Goal: Task Accomplishment & Management: Use online tool/utility

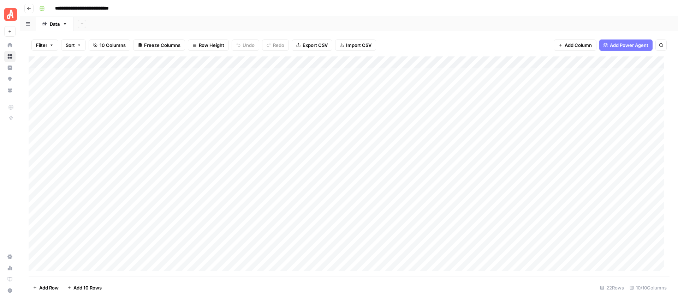
click at [175, 73] on div "Add Column" at bounding box center [349, 166] width 641 height 220
click at [169, 74] on div "Add Column" at bounding box center [349, 166] width 641 height 220
click at [325, 20] on div "Add Sheet" at bounding box center [375, 24] width 604 height 14
click at [266, 76] on div "Add Column" at bounding box center [349, 166] width 641 height 220
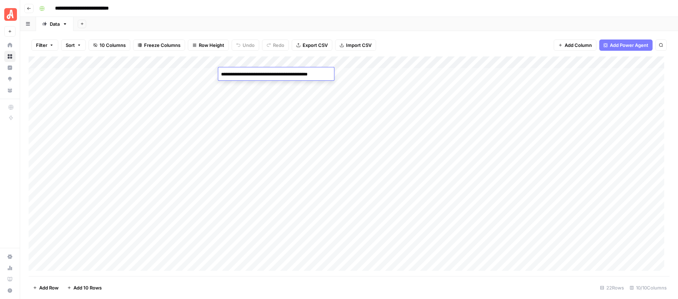
click at [374, 19] on div "Add Sheet" at bounding box center [375, 24] width 604 height 14
click at [365, 73] on div "Add Column" at bounding box center [349, 166] width 641 height 220
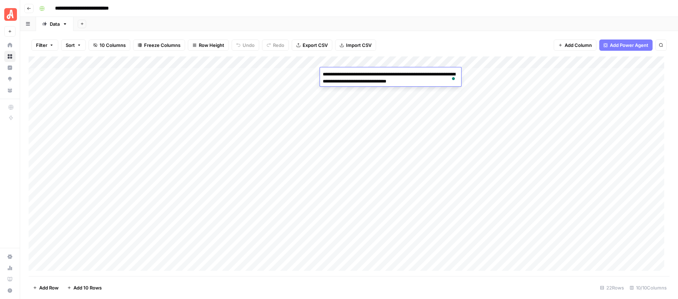
click at [438, 31] on div "Filter Sort 10 Columns Freeze Columns Row Height Undo Redo Export CSV Import CS…" at bounding box center [349, 165] width 658 height 268
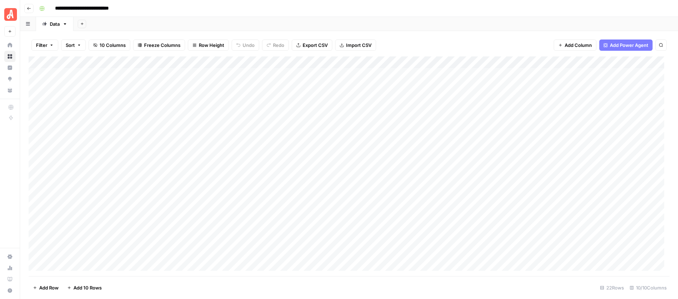
click at [454, 74] on div "Add Column" at bounding box center [349, 166] width 641 height 220
click at [466, 31] on div "Filter Sort 10 Columns Freeze Columns Row Height Undo Redo Export CSV Import CS…" at bounding box center [349, 165] width 658 height 268
click at [360, 73] on div "Add Column" at bounding box center [349, 166] width 641 height 220
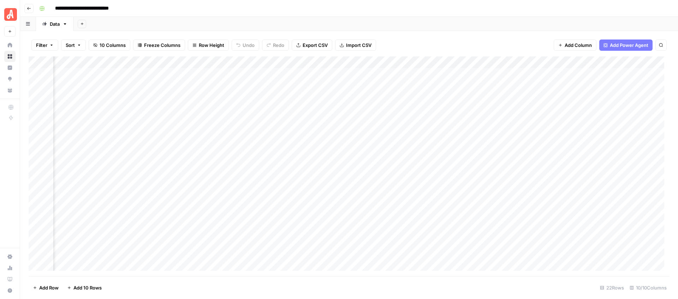
click at [360, 73] on div "Add Column" at bounding box center [349, 166] width 641 height 220
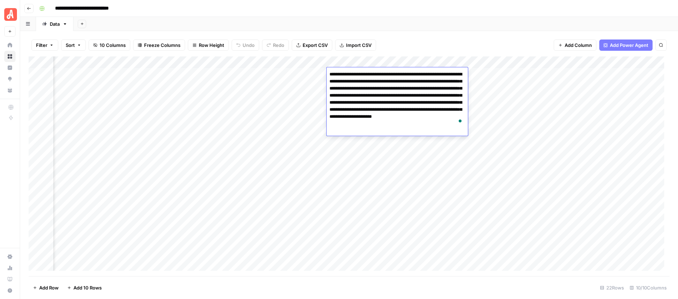
click at [297, 76] on div "Add Column" at bounding box center [349, 166] width 641 height 220
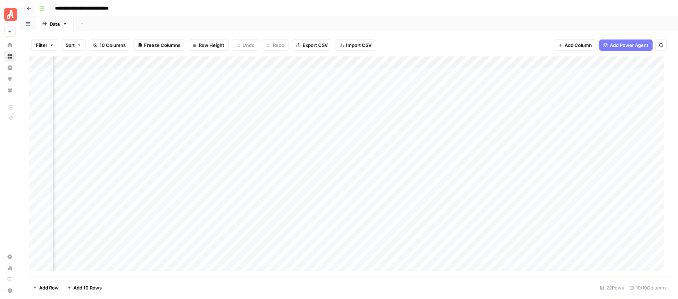
click at [297, 76] on div "Add Column" at bounding box center [349, 166] width 641 height 220
click at [440, 12] on div "**********" at bounding box center [353, 8] width 634 height 11
click at [480, 74] on div "Add Column" at bounding box center [349, 166] width 641 height 220
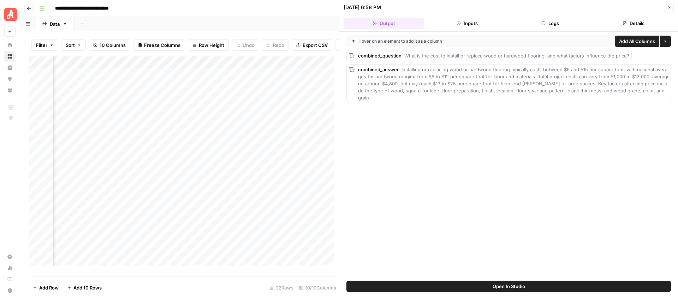
click at [670, 10] on button "Close" at bounding box center [668, 7] width 9 height 9
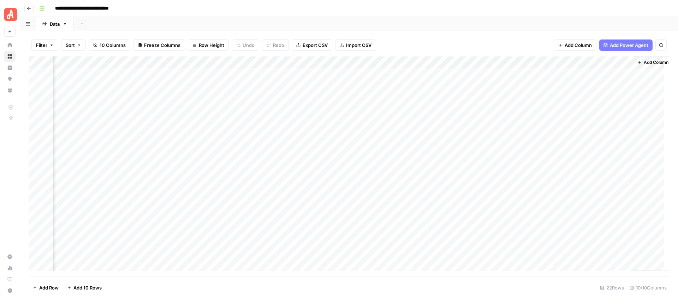
scroll to position [0, 332]
click at [581, 75] on div "Add Column" at bounding box center [349, 166] width 641 height 220
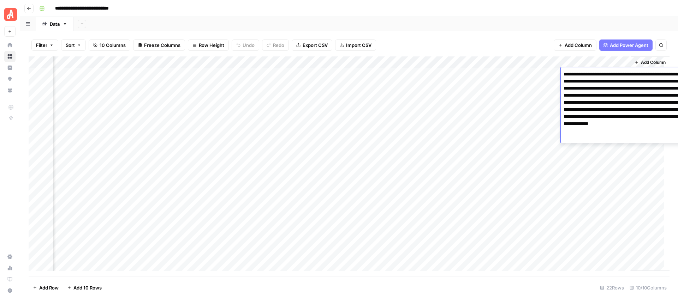
click at [581, 75] on textarea "**********" at bounding box center [630, 106] width 141 height 73
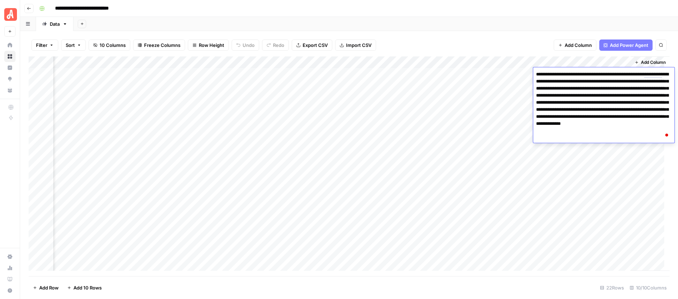
click at [517, 36] on div "Filter Sort 10 Columns Freeze Columns Row Height Undo Redo Export CSV Import CS…" at bounding box center [349, 45] width 641 height 23
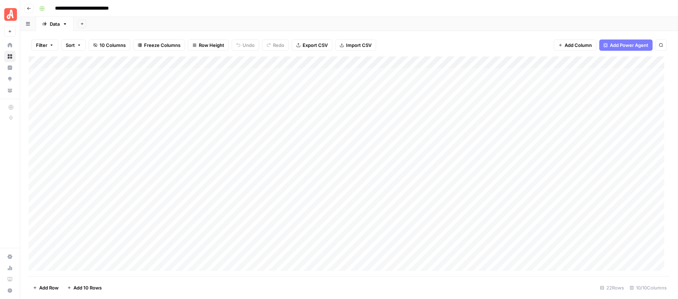
scroll to position [0, 0]
click at [166, 86] on div "Add Column" at bounding box center [349, 166] width 641 height 220
click at [166, 86] on textarea "**********" at bounding box center [178, 87] width 124 height 10
click at [353, 22] on div "Add Sheet" at bounding box center [375, 24] width 604 height 14
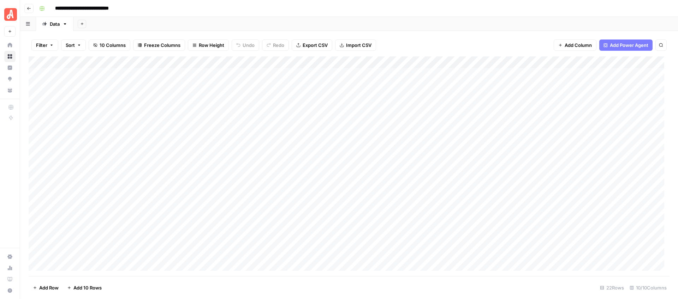
click at [271, 85] on div "Add Column" at bounding box center [349, 166] width 641 height 220
click at [409, 21] on div "Add Sheet" at bounding box center [375, 24] width 604 height 14
click at [563, 86] on div "Add Column" at bounding box center [349, 166] width 641 height 220
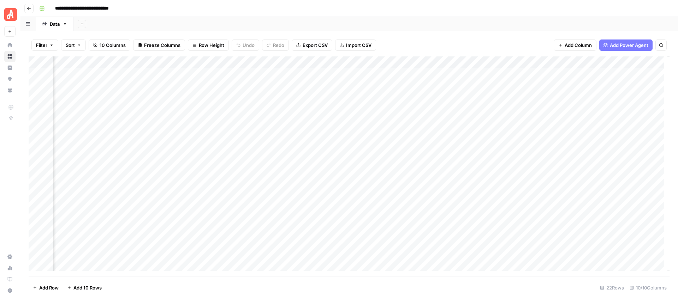
click at [563, 86] on div "Add Column" at bounding box center [349, 166] width 641 height 220
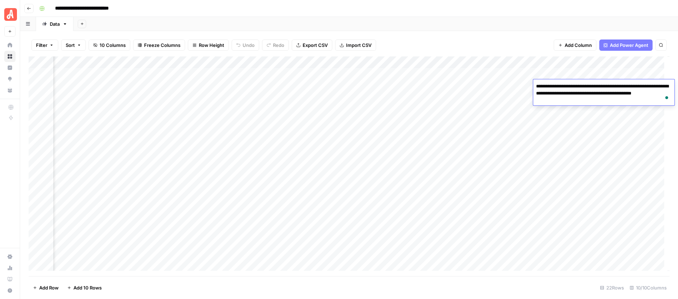
click at [562, 30] on div "Add Sheet" at bounding box center [375, 24] width 604 height 14
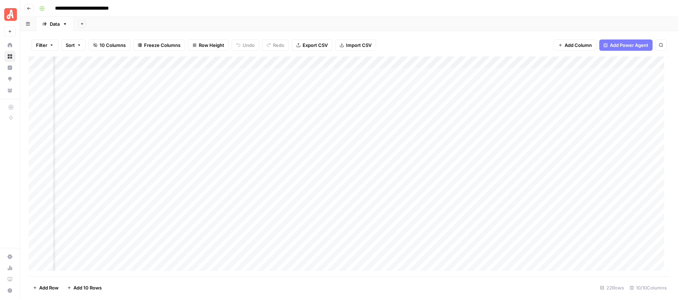
click at [613, 88] on div "Add Column" at bounding box center [349, 166] width 641 height 220
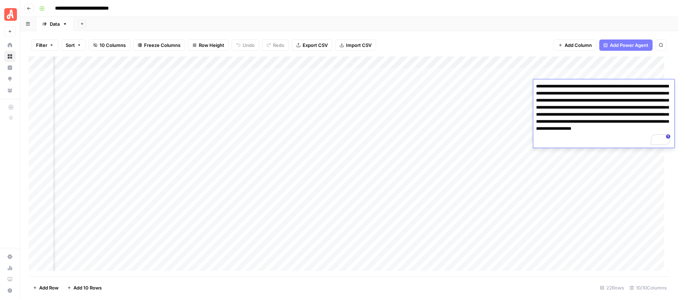
click at [557, 16] on header "**********" at bounding box center [349, 8] width 658 height 17
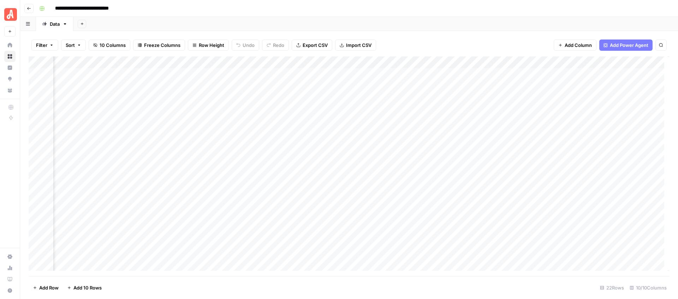
click at [565, 97] on div "Add Column" at bounding box center [349, 166] width 641 height 220
click at [544, 28] on div "Add Sheet" at bounding box center [375, 24] width 604 height 14
click at [559, 86] on div "Add Column" at bounding box center [349, 166] width 641 height 220
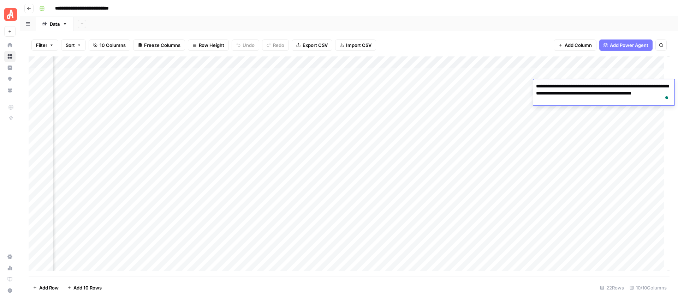
click at [521, 37] on div "Filter Sort 10 Columns Freeze Columns Row Height Undo Redo Export CSV Import CS…" at bounding box center [349, 45] width 641 height 23
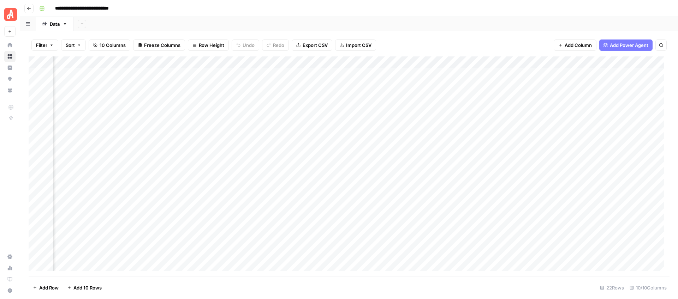
scroll to position [0, 191]
click at [106, 88] on div "Add Column" at bounding box center [349, 166] width 641 height 220
click at [347, 13] on div "**********" at bounding box center [353, 8] width 634 height 11
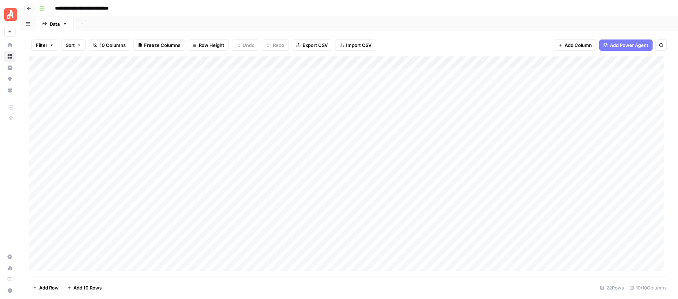
click at [171, 88] on div "Add Column" at bounding box center [349, 166] width 641 height 220
click at [258, 85] on div "Add Column" at bounding box center [349, 166] width 641 height 220
click at [407, 24] on div "Add Sheet" at bounding box center [375, 24] width 604 height 14
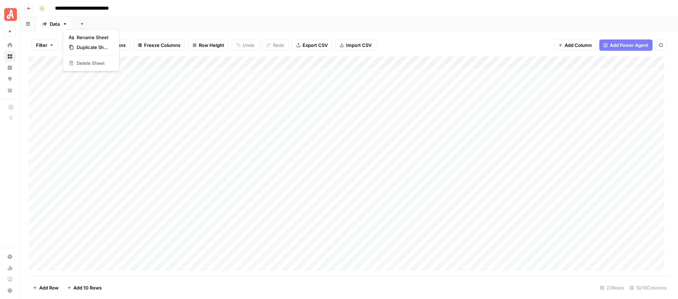
click at [66, 24] on icon "button" at bounding box center [64, 24] width 5 height 5
click at [229, 6] on div "**********" at bounding box center [353, 8] width 634 height 11
click at [482, 64] on div "Add Column" at bounding box center [349, 166] width 641 height 220
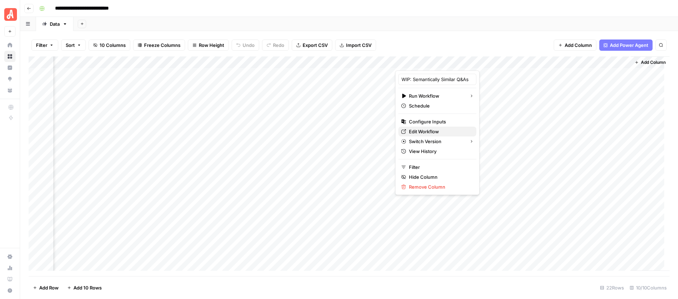
click at [427, 130] on span "Edit Workflow" at bounding box center [440, 131] width 62 height 7
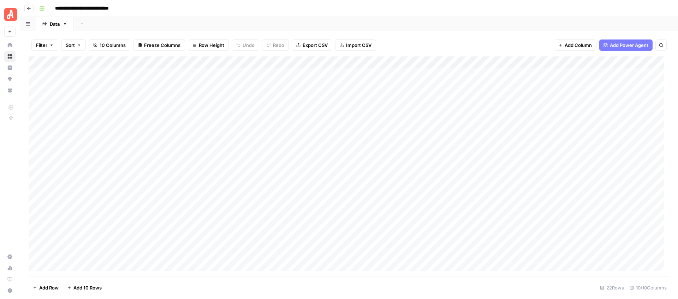
scroll to position [0, 0]
click at [369, 99] on div "Add Column" at bounding box center [349, 166] width 641 height 220
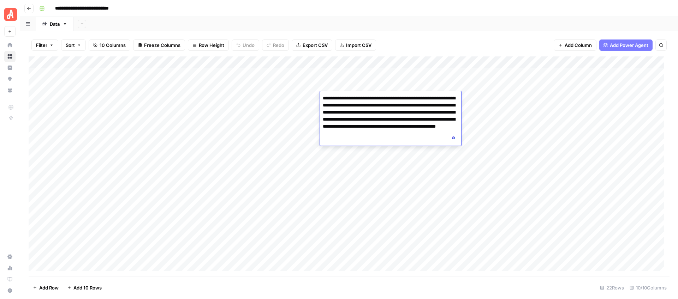
click at [458, 30] on div "Add Sheet" at bounding box center [375, 24] width 604 height 14
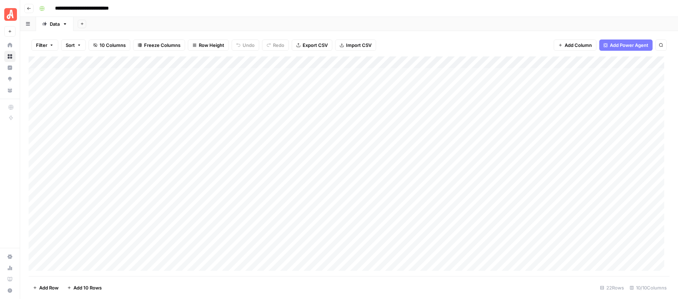
click at [449, 97] on div "Add Column" at bounding box center [349, 166] width 641 height 220
click at [476, 30] on div "Add Sheet" at bounding box center [375, 24] width 604 height 14
click at [549, 97] on div "Add Column" at bounding box center [349, 166] width 641 height 220
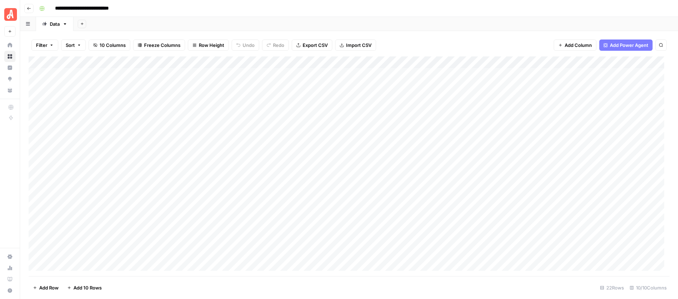
click at [480, 41] on div "Filter Sort 10 Columns Freeze Columns Row Height Undo Redo Export CSV Import CS…" at bounding box center [349, 45] width 641 height 23
click at [183, 89] on div "Add Column" at bounding box center [349, 166] width 641 height 220
click at [263, 85] on div "Add Column" at bounding box center [349, 166] width 641 height 220
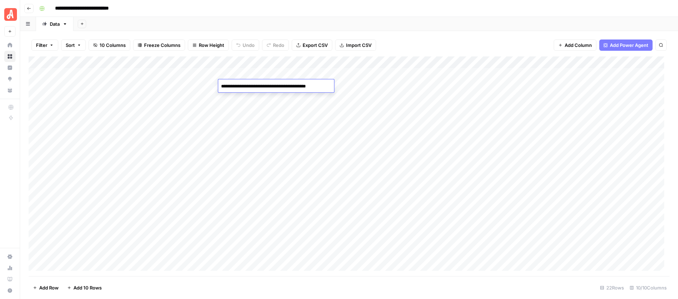
click at [338, 16] on header "**********" at bounding box center [349, 8] width 658 height 17
click at [521, 88] on div "Add Column" at bounding box center [349, 166] width 641 height 220
click at [200, 88] on div "Add Column" at bounding box center [349, 166] width 641 height 220
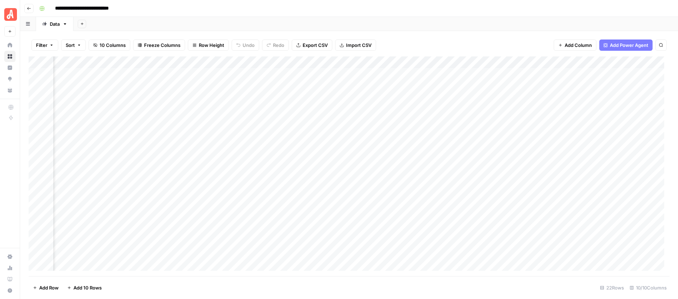
click at [187, 86] on div "Add Column" at bounding box center [349, 166] width 641 height 220
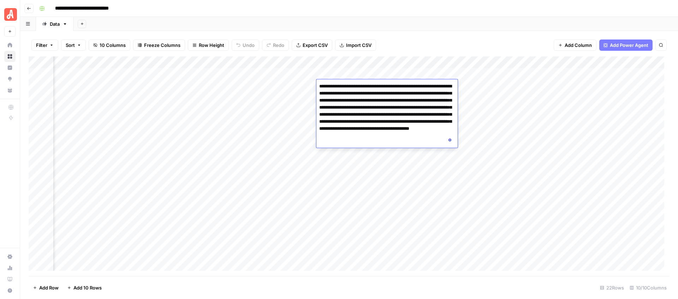
scroll to position [0, 207]
click at [466, 43] on div "Filter Sort 10 Columns Freeze Columns Row Height Undo Redo Export CSV Import CS…" at bounding box center [349, 45] width 641 height 23
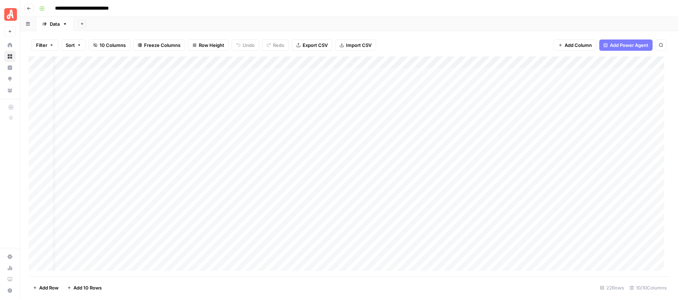
scroll to position [0, 0]
click at [173, 195] on div "Add Column" at bounding box center [349, 166] width 641 height 220
click at [173, 195] on textarea "**********" at bounding box center [175, 195] width 119 height 10
click at [264, 194] on div "Add Column" at bounding box center [349, 166] width 641 height 220
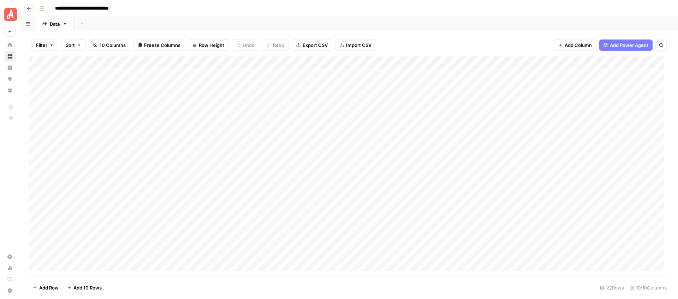
click at [264, 194] on div "Add Column" at bounding box center [349, 166] width 641 height 220
click at [181, 196] on div "Add Column" at bounding box center [349, 166] width 641 height 220
click at [274, 195] on div "Add Column" at bounding box center [349, 166] width 641 height 220
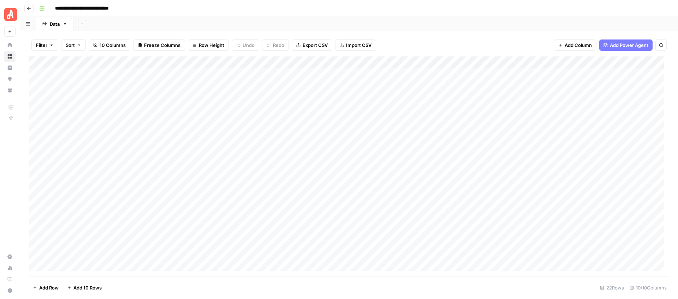
click at [187, 195] on div "Add Column" at bounding box center [349, 166] width 641 height 220
drag, startPoint x: 340, startPoint y: 16, endPoint x: 336, endPoint y: 23, distance: 7.7
click at [340, 16] on header "**********" at bounding box center [349, 8] width 658 height 17
click at [194, 195] on div "Add Column" at bounding box center [349, 166] width 641 height 220
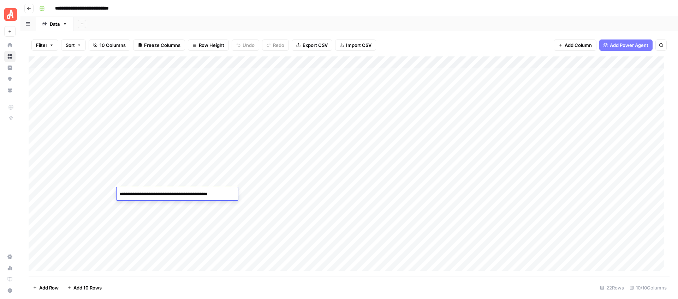
click at [347, 193] on div "Add Column" at bounding box center [349, 166] width 641 height 220
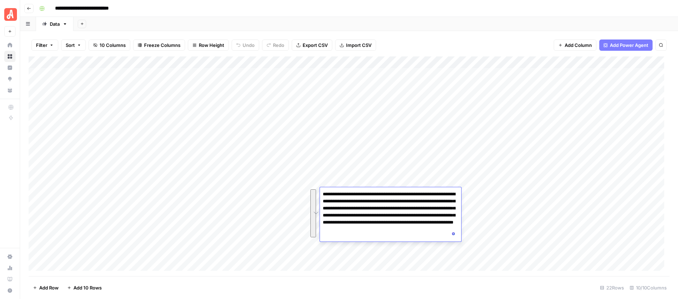
click at [546, 192] on div "Add Column" at bounding box center [349, 166] width 641 height 220
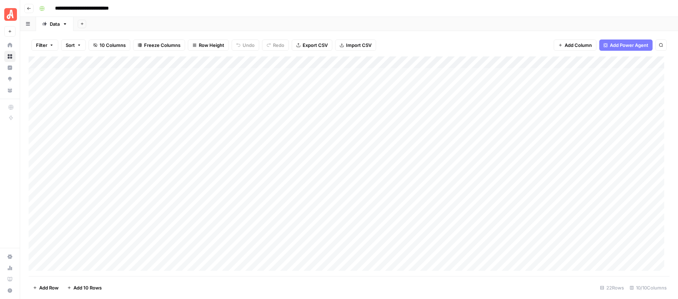
click at [546, 192] on div "Add Column" at bounding box center [349, 166] width 641 height 220
click at [450, 17] on div "Add Sheet" at bounding box center [375, 24] width 604 height 14
